Goal: Task Accomplishment & Management: Complete application form

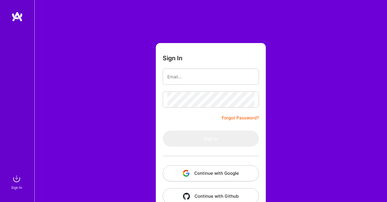
click at [208, 172] on button "Continue with Google" at bounding box center [211, 173] width 96 height 16
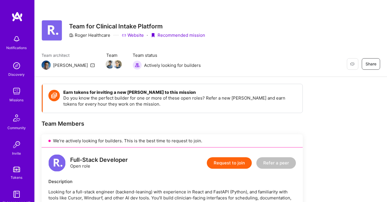
click at [234, 159] on button "Request to join" at bounding box center [229, 162] width 45 height 11
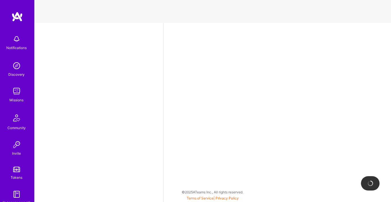
select select "IN"
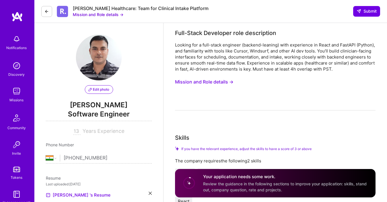
scroll to position [34, 0]
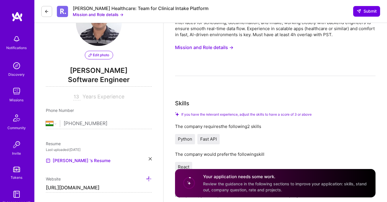
click at [112, 85] on span "Software Engineer" at bounding box center [99, 81] width 106 height 12
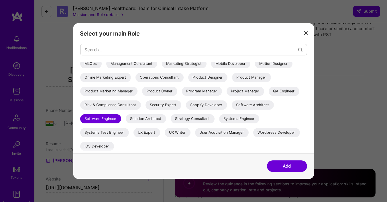
scroll to position [140, 0]
click at [306, 36] on button "modal" at bounding box center [305, 32] width 7 height 9
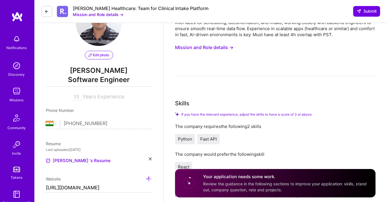
click at [77, 97] on input "13" at bounding box center [76, 96] width 7 height 7
click at [79, 97] on input "13" at bounding box center [76, 96] width 7 height 7
click at [77, 98] on input "13" at bounding box center [76, 96] width 7 height 7
type input "5"
type input "15"
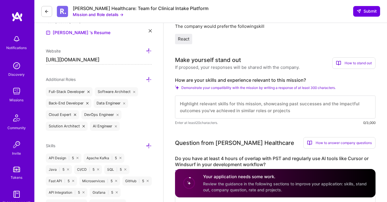
scroll to position [172, 0]
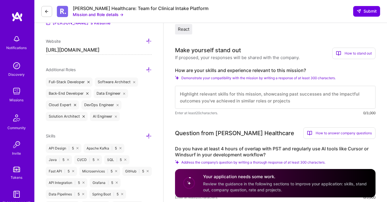
click at [211, 90] on textarea at bounding box center [275, 97] width 200 height 23
click at [212, 99] on textarea at bounding box center [275, 97] width 200 height 23
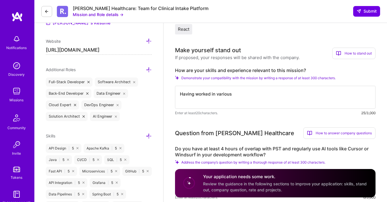
click at [234, 89] on textarea "Having worked in various" at bounding box center [275, 97] width 200 height 23
click at [247, 95] on textarea "Having worked in various" at bounding box center [275, 97] width 200 height 23
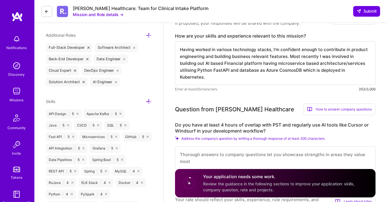
click at [288, 78] on textarea "Having worked in various technology stacks, I'm confident enough to contribute …" at bounding box center [275, 63] width 200 height 44
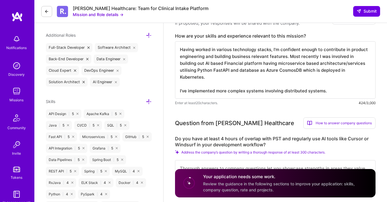
scroll to position [0, 0]
click at [188, 89] on textarea "Having worked in various technology stacks, I'm confident enough to contribute …" at bounding box center [275, 69] width 200 height 57
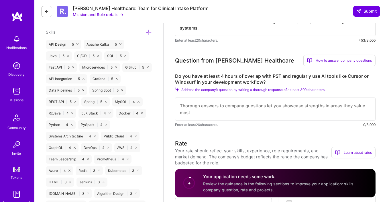
scroll to position [309, 0]
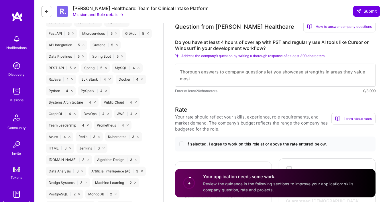
type textarea "Having worked in various technology stacks, I'm confident enough to contribute …"
click at [216, 81] on textarea at bounding box center [275, 75] width 200 height 23
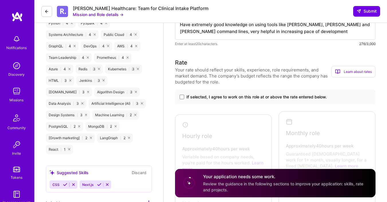
scroll to position [378, 0]
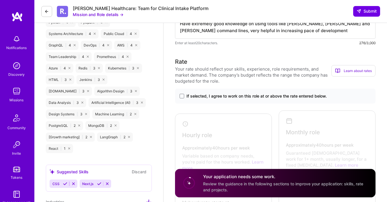
type textarea "Yes I will be able to provide an overlap of 4 hours with PST timezone. Infact t…"
click at [209, 94] on span "If selected, I agree to work on this role at or above the rate entered below." at bounding box center [256, 96] width 140 height 6
click at [0, 0] on input "If selected, I agree to work on this role at or above the rate entered below." at bounding box center [0, 0] width 0 height 0
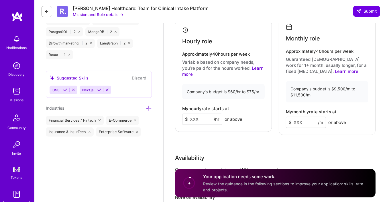
scroll to position [481, 0]
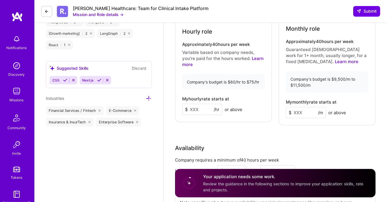
click at [205, 106] on input at bounding box center [202, 109] width 40 height 11
type input "70"
click at [300, 110] on input at bounding box center [306, 112] width 40 height 11
type input "11000"
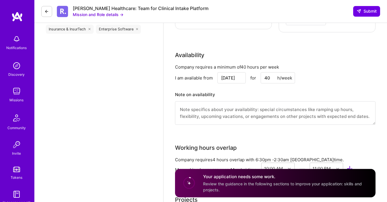
scroll to position [584, 0]
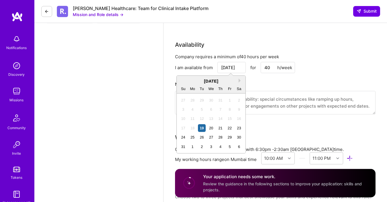
click at [225, 68] on input "[DATE]" at bounding box center [231, 67] width 28 height 11
click at [191, 137] on div "25" at bounding box center [193, 137] width 8 height 8
type input "[DATE]"
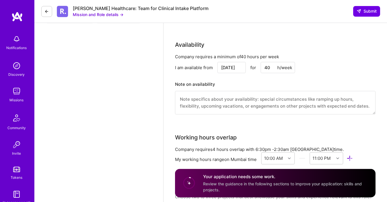
click at [263, 97] on textarea at bounding box center [275, 102] width 200 height 23
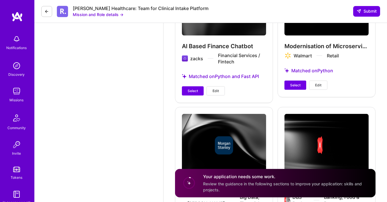
scroll to position [859, 0]
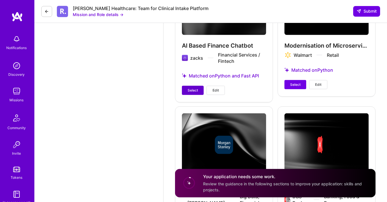
click at [188, 88] on span "Select" at bounding box center [193, 90] width 10 height 5
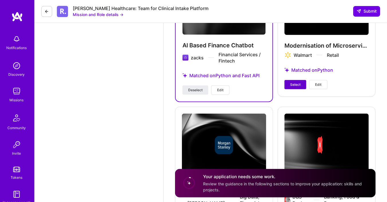
click at [301, 84] on button "Select" at bounding box center [295, 84] width 22 height 9
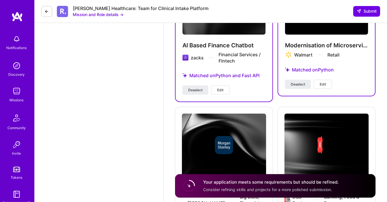
scroll to position [926, 0]
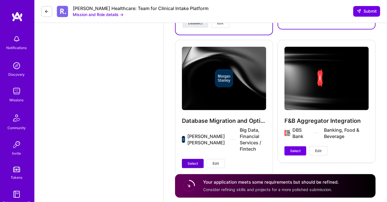
click at [192, 161] on span "Select" at bounding box center [193, 163] width 10 height 5
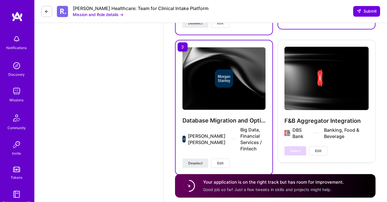
click at [296, 150] on div "Select Edit" at bounding box center [305, 150] width 43 height 9
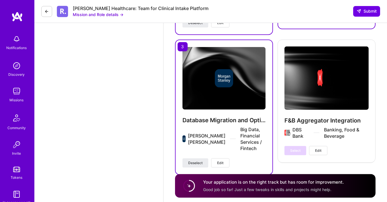
click at [337, 179] on h4 "Your application is on the right track but has room for improvement." at bounding box center [273, 182] width 141 height 6
click at [192, 187] on circle at bounding box center [189, 185] width 11 height 11
click at [190, 186] on circle at bounding box center [189, 185] width 11 height 11
click at [185, 194] on div "Your application is on the right track but has room for improvement. Good job s…" at bounding box center [275, 185] width 200 height 23
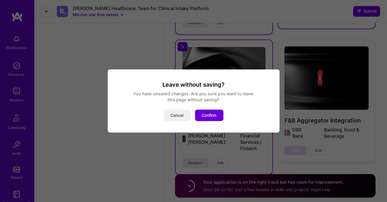
click at [172, 117] on button "Cancel" at bounding box center [177, 114] width 27 height 11
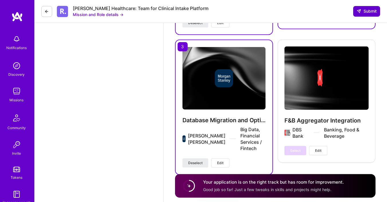
click at [371, 12] on span "Submit" at bounding box center [367, 11] width 20 height 6
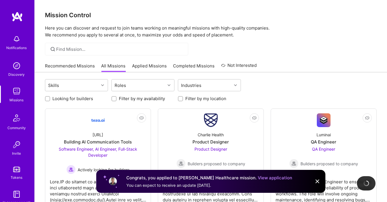
click at [319, 181] on img at bounding box center [317, 181] width 7 height 7
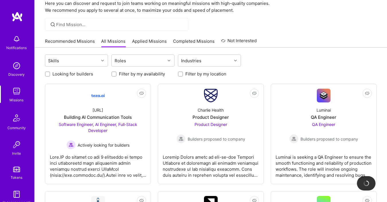
scroll to position [34, 0]
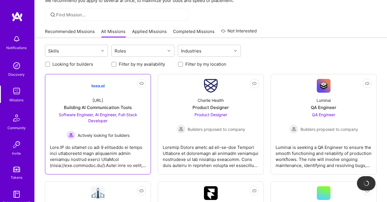
click at [116, 126] on div "Software Engineer, AI Engineer, Full-Stack Developer Actively looking for build…" at bounding box center [98, 125] width 96 height 28
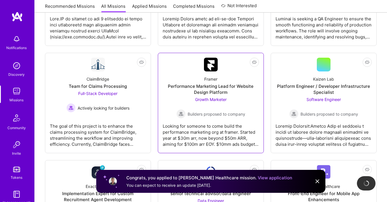
scroll to position [172, 0]
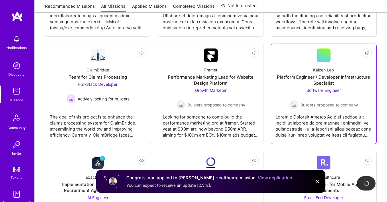
click at [325, 111] on div at bounding box center [324, 123] width 96 height 29
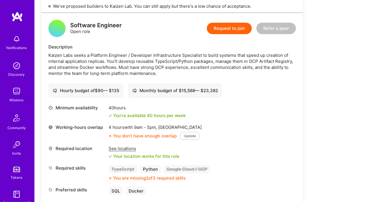
scroll to position [172, 0]
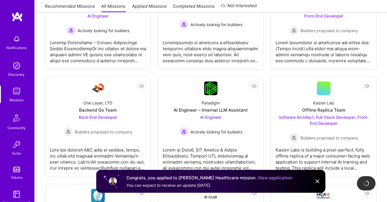
scroll to position [378, 0]
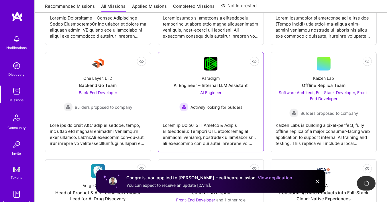
click at [193, 120] on div at bounding box center [211, 131] width 96 height 29
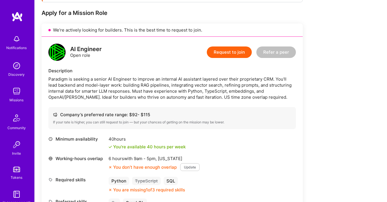
scroll to position [137, 0]
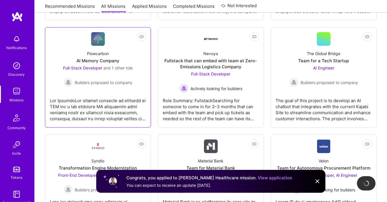
scroll to position [928, 0]
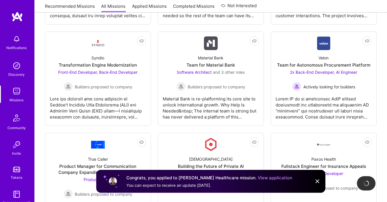
click at [318, 180] on img at bounding box center [317, 181] width 7 height 7
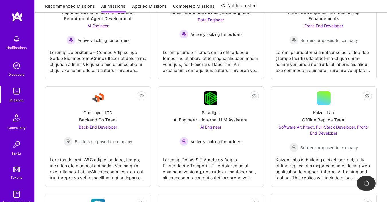
scroll to position [172, 0]
